Goal: Task Accomplishment & Management: Complete application form

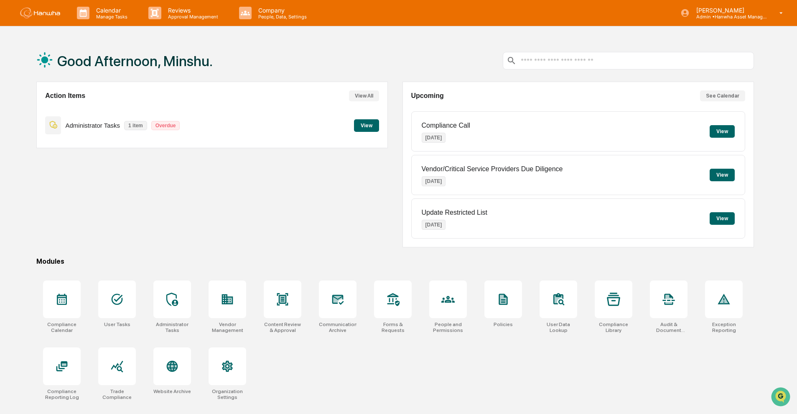
click at [731, 133] on button "View" at bounding box center [722, 131] width 25 height 13
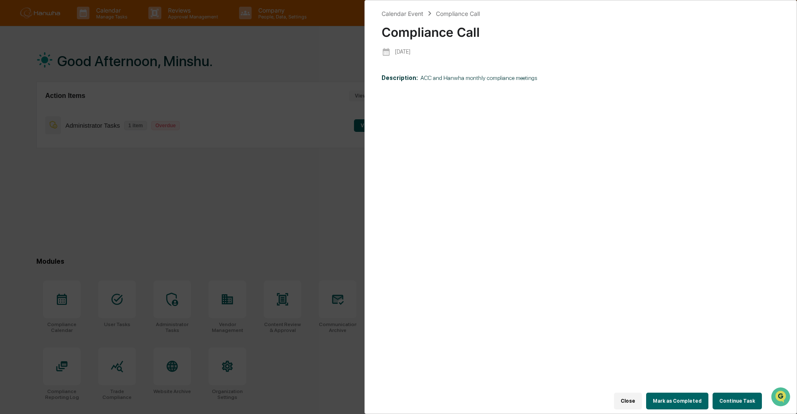
click at [676, 398] on button "Mark as Completed" at bounding box center [677, 400] width 62 height 17
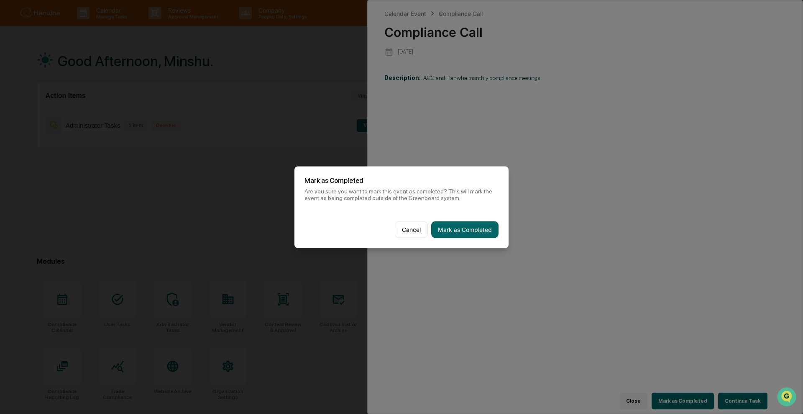
drag, startPoint x: 477, startPoint y: 228, endPoint x: 448, endPoint y: 255, distance: 39.4
click at [621, 261] on body "Calendar Manage Tasks Reviews Approval Management Company People, Data, Setting…" at bounding box center [401, 226] width 803 height 453
click at [403, 225] on button "Cancel" at bounding box center [411, 229] width 33 height 17
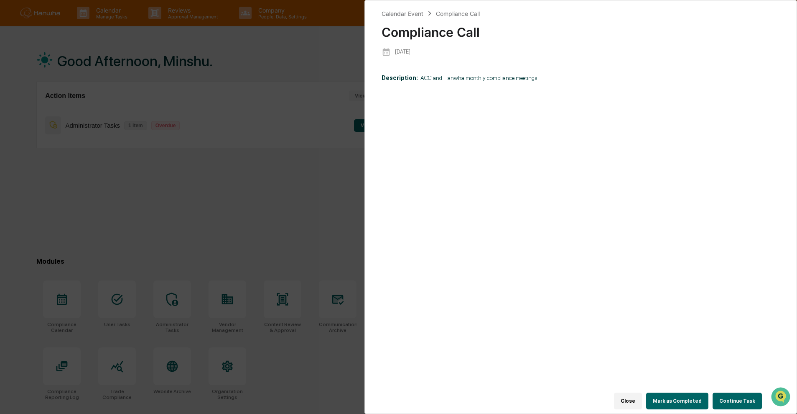
click at [738, 392] on button "Continue Task" at bounding box center [737, 400] width 49 height 17
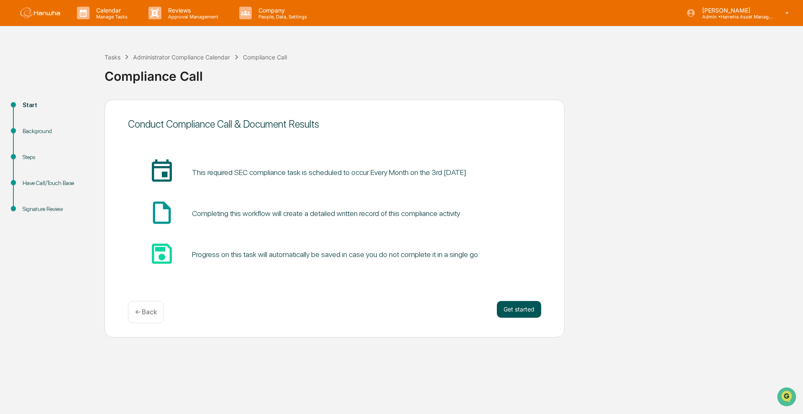
click at [527, 312] on button "Get started" at bounding box center [519, 309] width 44 height 17
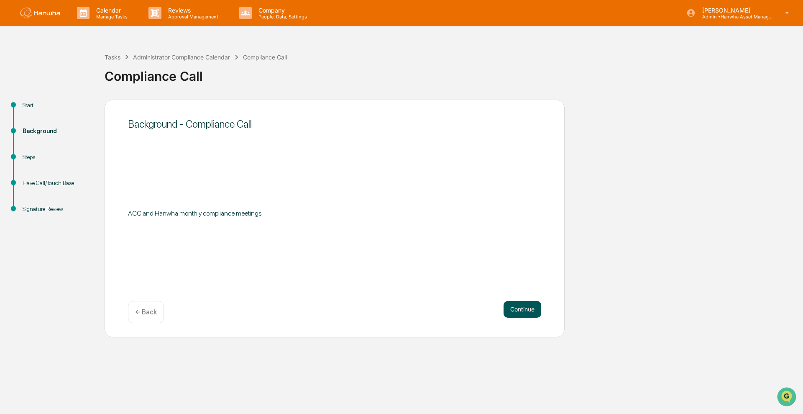
click at [528, 309] on button "Continue" at bounding box center [522, 309] width 38 height 17
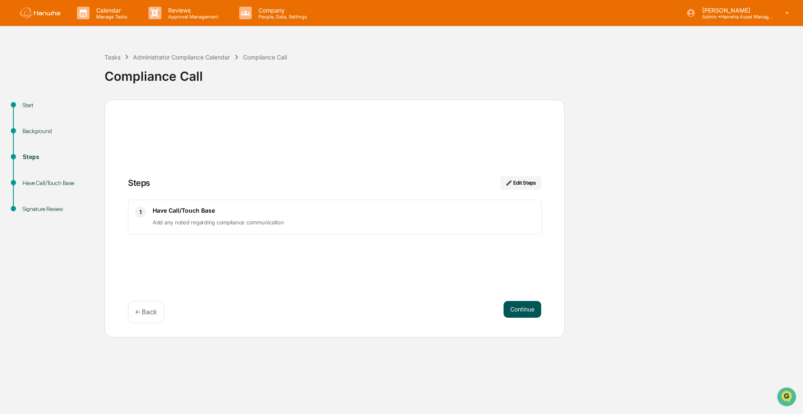
click at [533, 312] on button "Continue" at bounding box center [522, 309] width 38 height 17
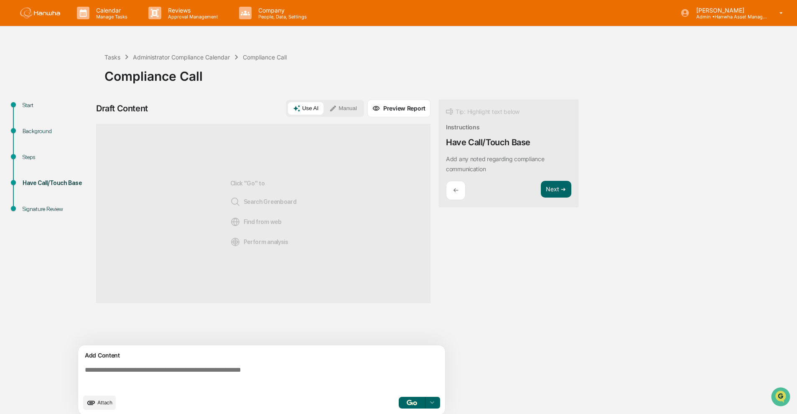
click at [168, 371] on textarea at bounding box center [264, 378] width 364 height 30
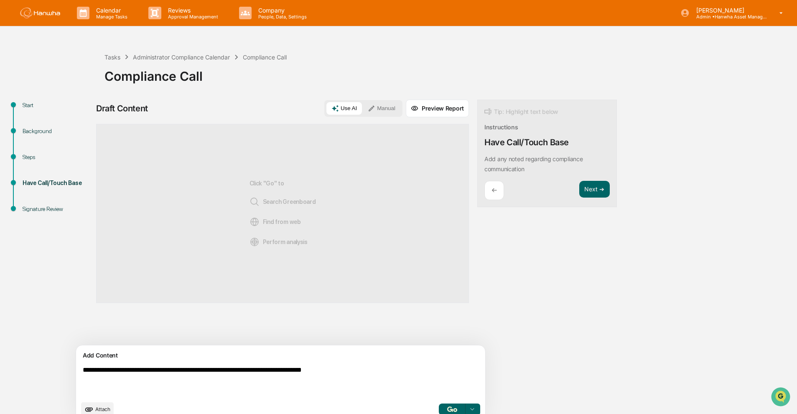
click at [363, 110] on button "Manual" at bounding box center [382, 108] width 38 height 13
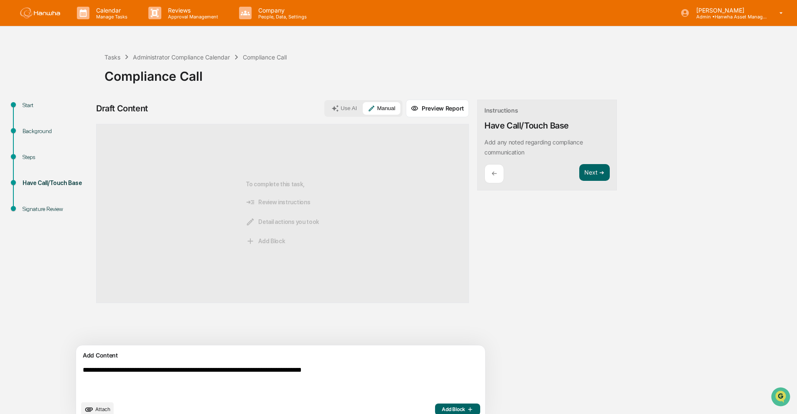
click at [395, 369] on textarea "**********" at bounding box center [261, 381] width 364 height 37
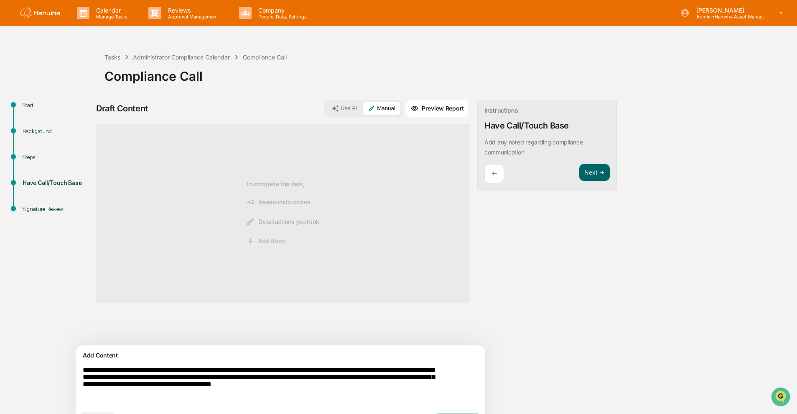
drag, startPoint x: 247, startPoint y: 386, endPoint x: 263, endPoint y: 390, distance: 16.3
click at [248, 386] on textarea "**********" at bounding box center [261, 386] width 364 height 47
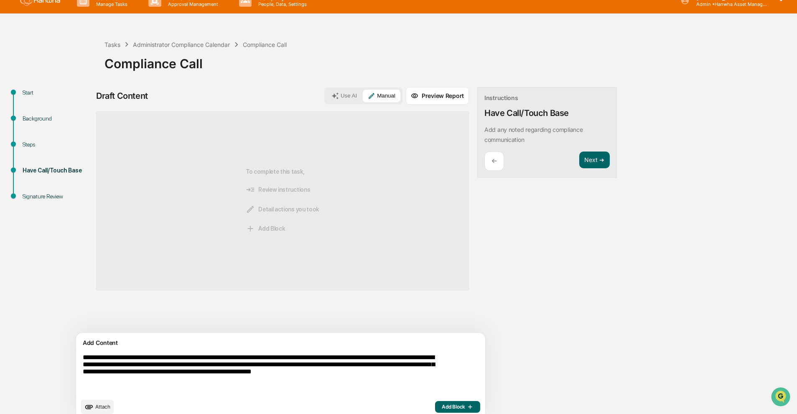
scroll to position [23, 0]
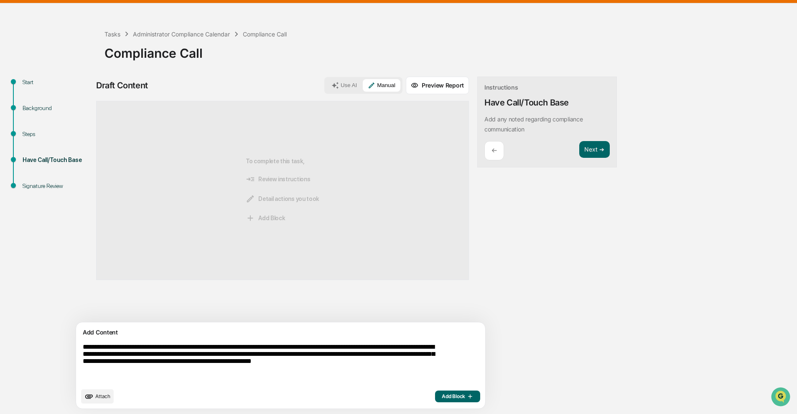
click at [290, 363] on textarea "**********" at bounding box center [261, 363] width 364 height 47
click at [391, 355] on textarea "**********" at bounding box center [261, 363] width 364 height 47
type textarea "**********"
click at [435, 399] on button "Add Block" at bounding box center [457, 396] width 45 height 12
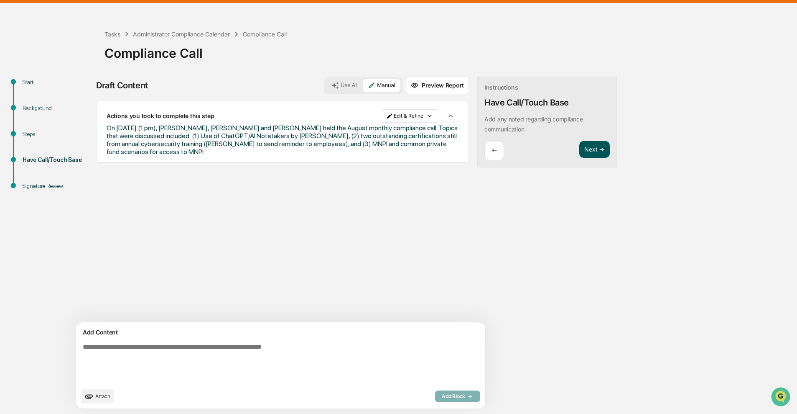
click at [580, 151] on button "Next ➔" at bounding box center [595, 149] width 31 height 17
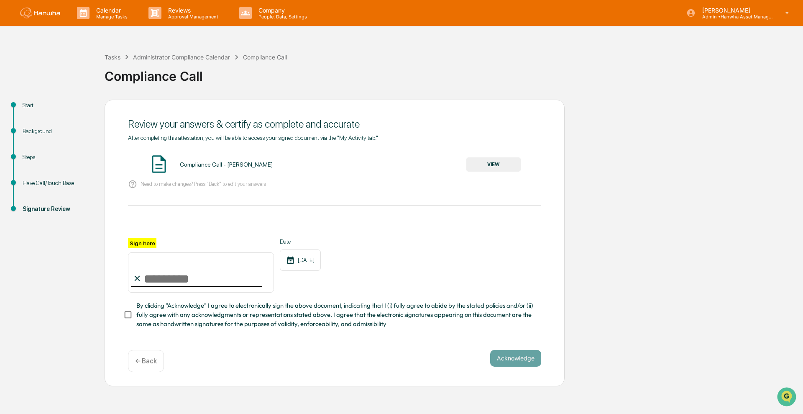
drag, startPoint x: 182, startPoint y: 275, endPoint x: 187, endPoint y: 276, distance: 4.7
click at [182, 276] on input "Sign here" at bounding box center [201, 272] width 146 height 40
type input "**********"
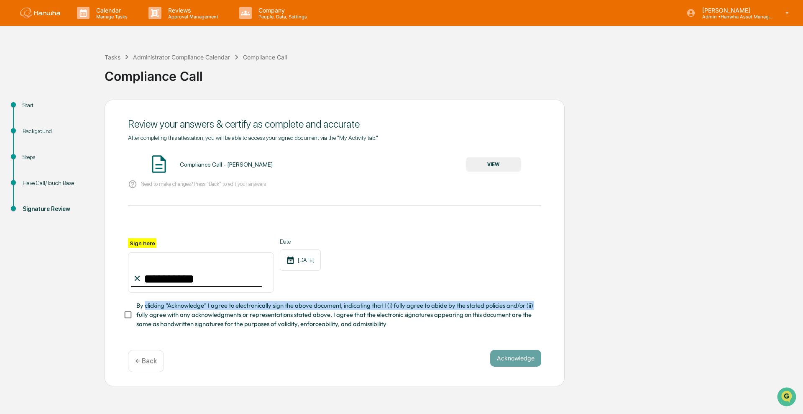
click at [144, 312] on span "By clicking "Acknowledge" I agree to electronically sign the above document, in…" at bounding box center [335, 315] width 398 height 28
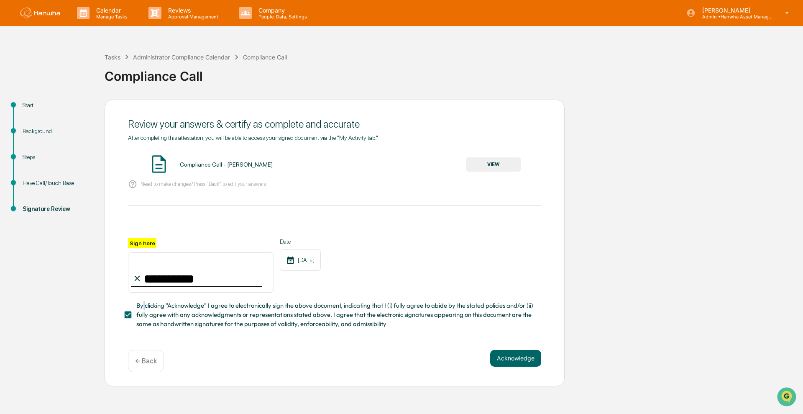
click at [492, 165] on button "VIEW" at bounding box center [493, 164] width 54 height 14
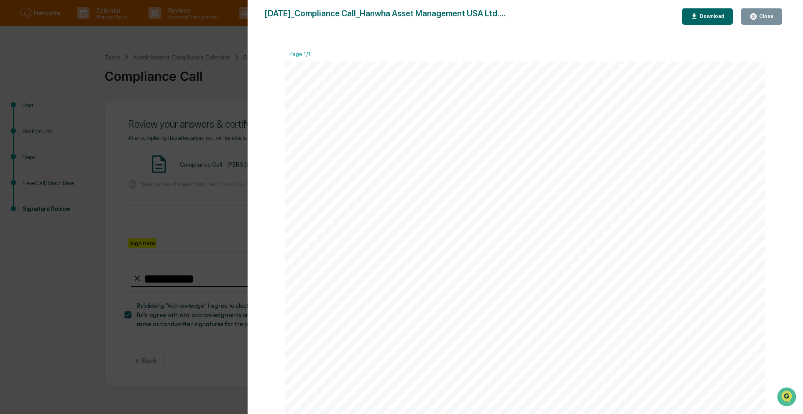
click at [763, 14] on div "Close" at bounding box center [765, 16] width 16 height 6
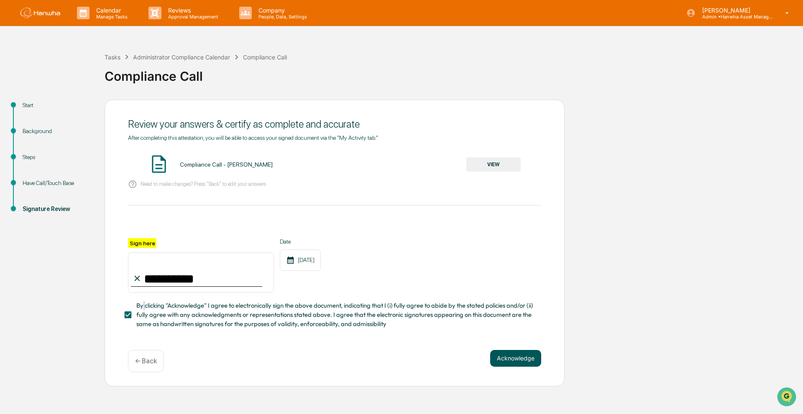
click at [515, 362] on button "Acknowledge" at bounding box center [515, 358] width 51 height 17
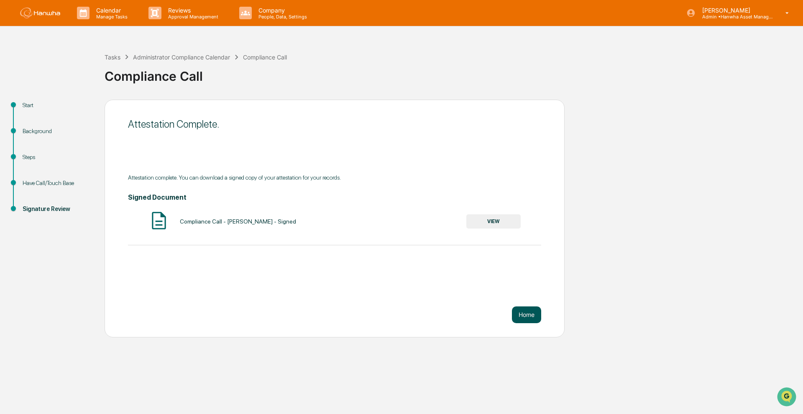
click at [531, 317] on button "Home" at bounding box center [526, 314] width 29 height 17
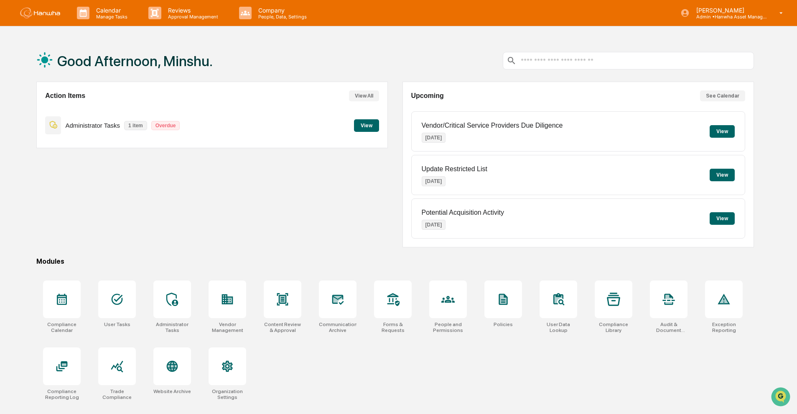
click at [375, 126] on button "View" at bounding box center [366, 125] width 25 height 13
click at [562, 64] on input "text" at bounding box center [635, 61] width 230 height 8
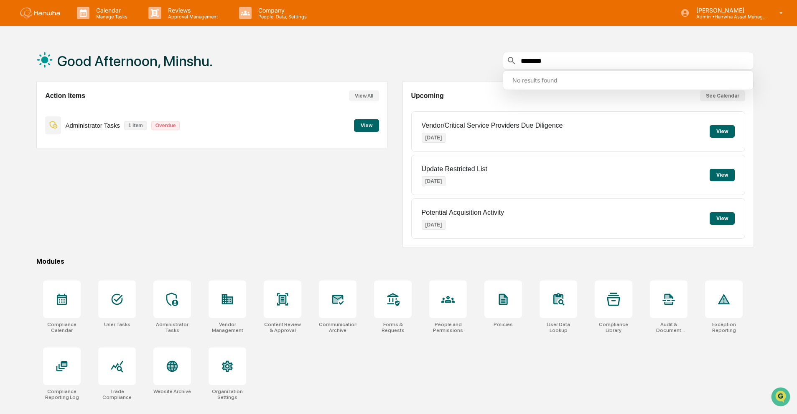
type input "********"
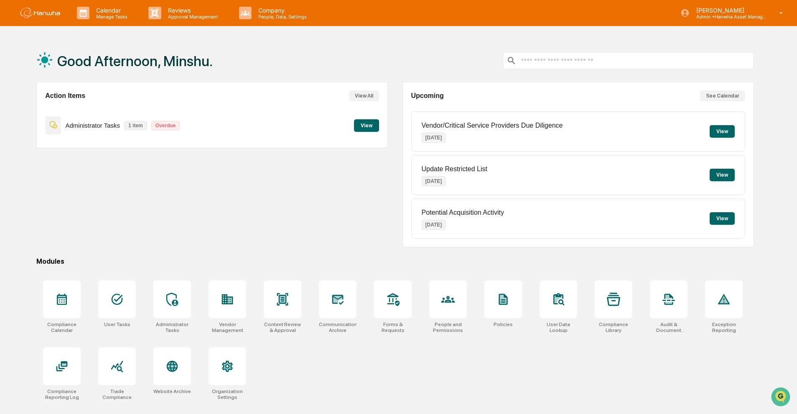
click at [554, 58] on input "text" at bounding box center [635, 61] width 230 height 8
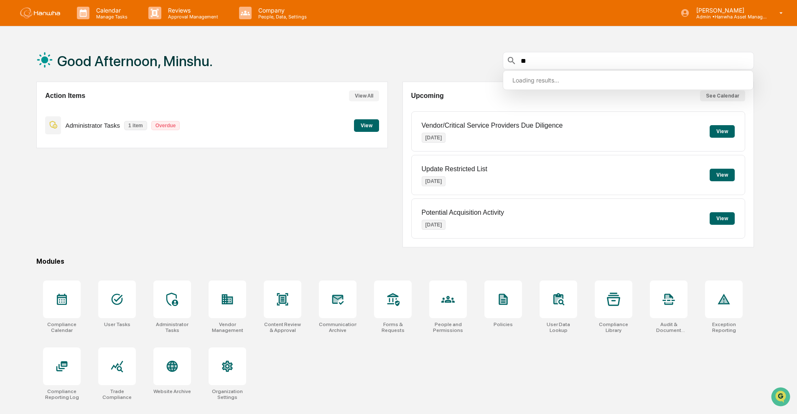
type input "*"
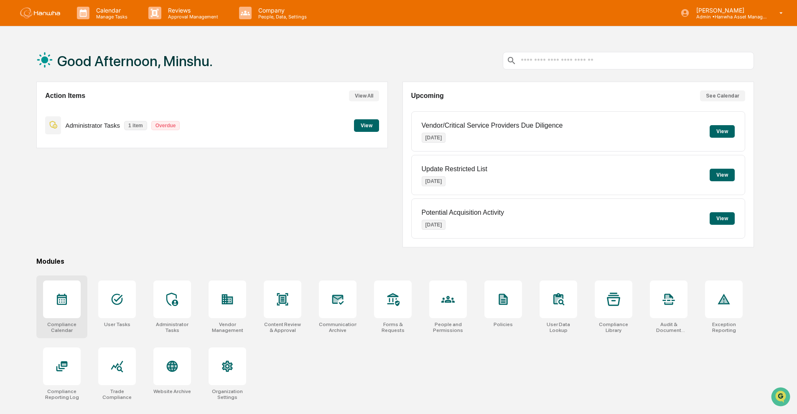
click at [66, 308] on div at bounding box center [62, 299] width 38 height 38
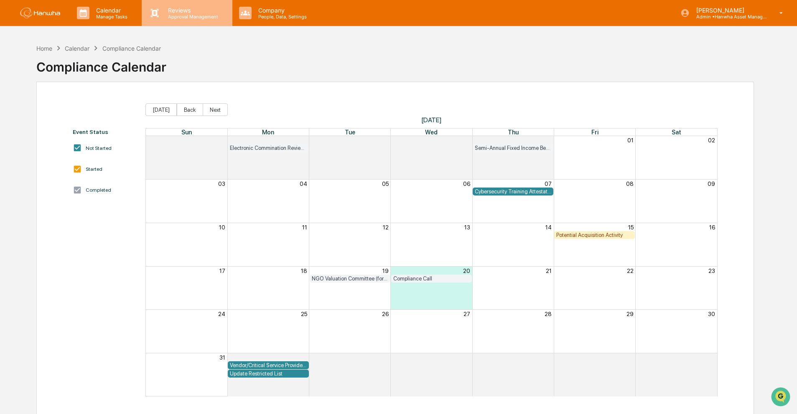
click at [160, 16] on icon at bounding box center [154, 13] width 13 height 13
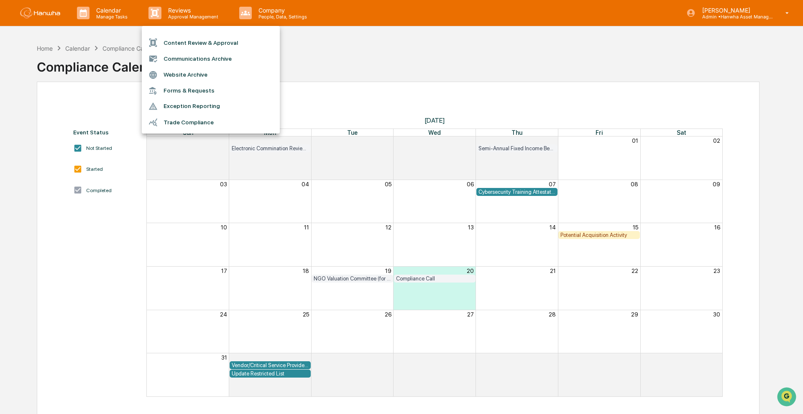
click at [110, 18] on div at bounding box center [401, 207] width 803 height 414
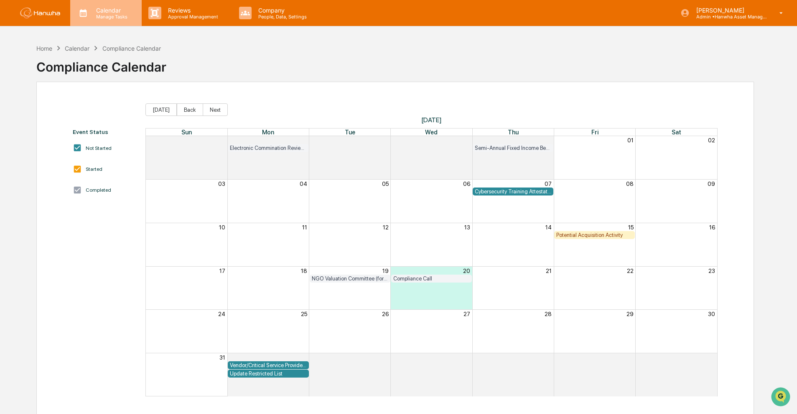
click at [110, 12] on p "Calendar" at bounding box center [110, 10] width 42 height 7
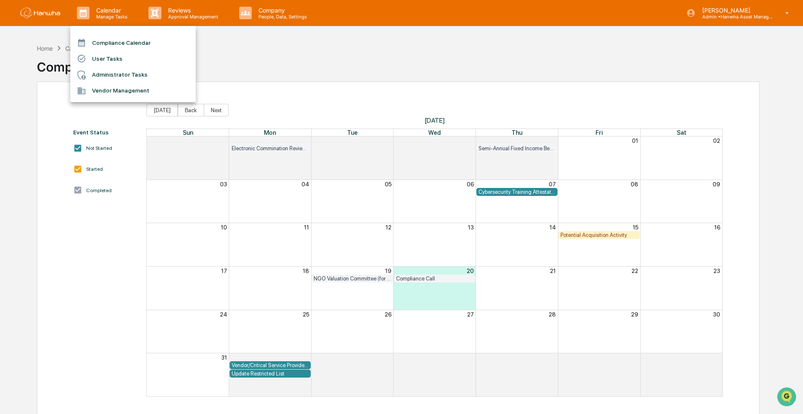
click at [105, 59] on li "User Tasks" at bounding box center [132, 59] width 125 height 16
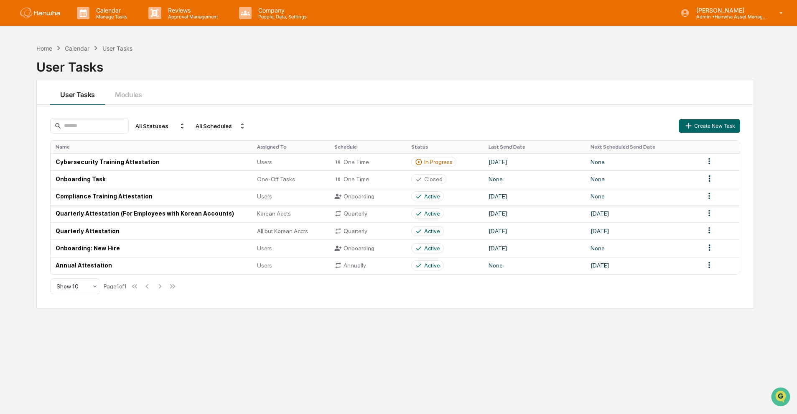
click at [102, 149] on th "Name" at bounding box center [152, 146] width 202 height 13
click at [114, 162] on td "Cybersecurity Training Attestation" at bounding box center [152, 161] width 202 height 17
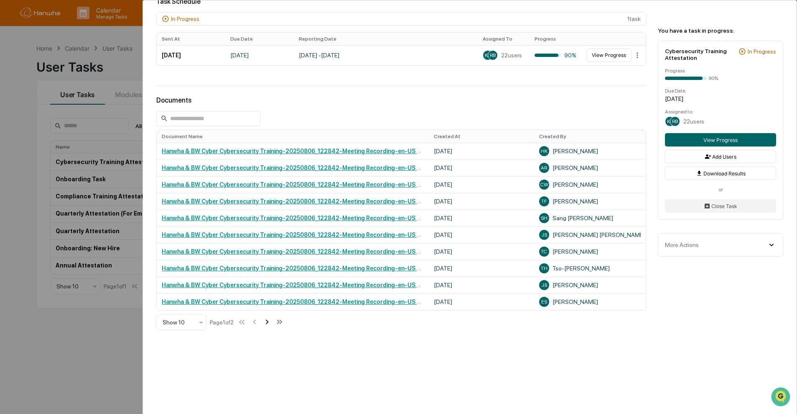
click at [269, 322] on icon at bounding box center [267, 321] width 9 height 9
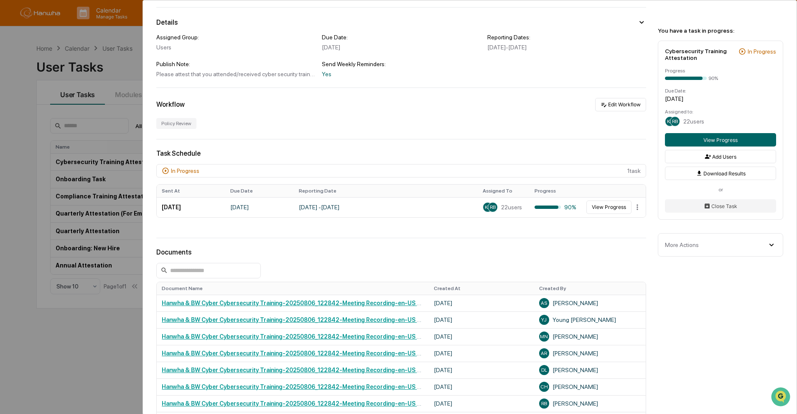
scroll to position [214, 0]
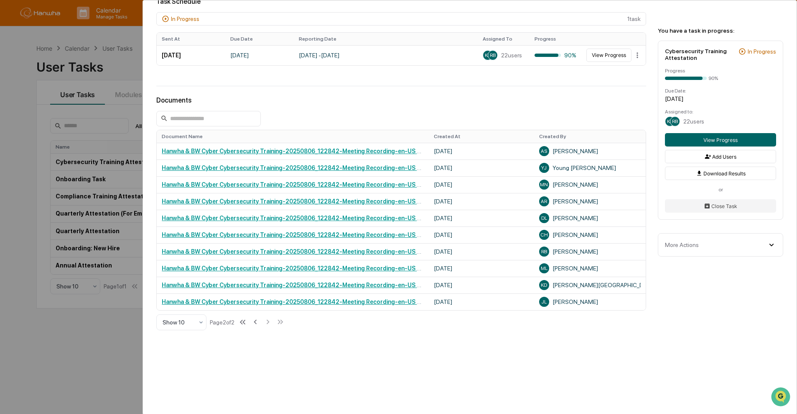
click at [15, 67] on div "User Tasks Cybersecurity Training Attestation Cybersecurity Training Attestatio…" at bounding box center [398, 207] width 797 height 414
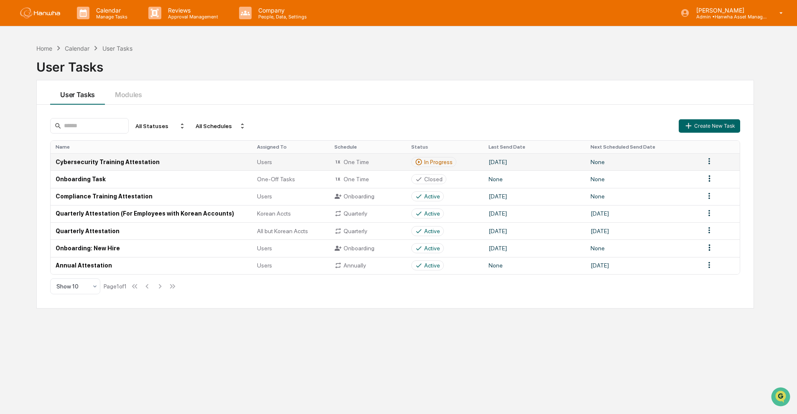
click at [709, 163] on html "Calendar Manage Tasks Reviews Approval Management Company People, Data, Setting…" at bounding box center [398, 207] width 797 height 414
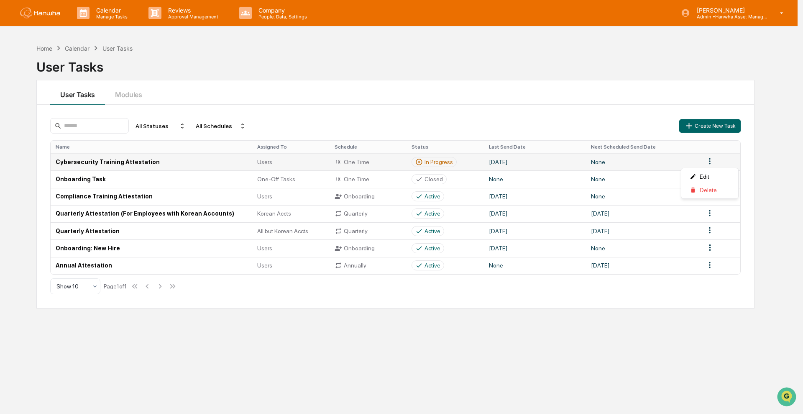
click at [710, 162] on html "Calendar Manage Tasks Reviews Approval Management Company People, Data, Setting…" at bounding box center [401, 207] width 803 height 414
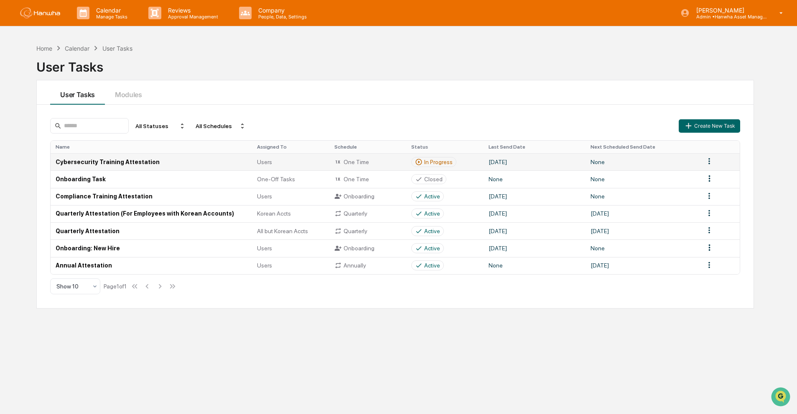
click at [274, 161] on div "Users" at bounding box center [290, 161] width 67 height 7
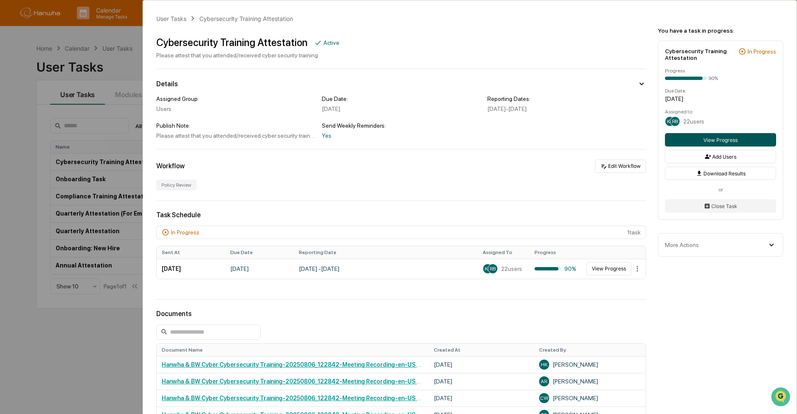
click at [731, 138] on button "View Progress" at bounding box center [720, 139] width 111 height 13
